Goal: Task Accomplishment & Management: Manage account settings

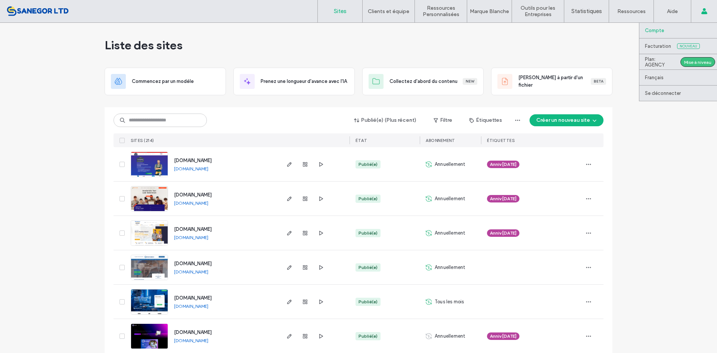
click at [690, 26] on link "Compte" at bounding box center [681, 30] width 72 height 15
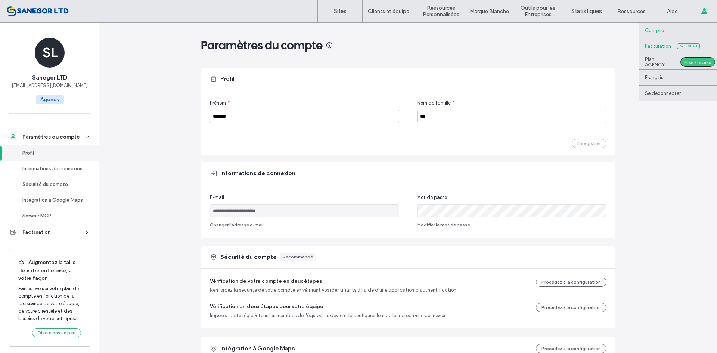
click at [664, 46] on label "Facturation" at bounding box center [658, 46] width 26 height 6
